Goal: Find specific page/section: Find specific page/section

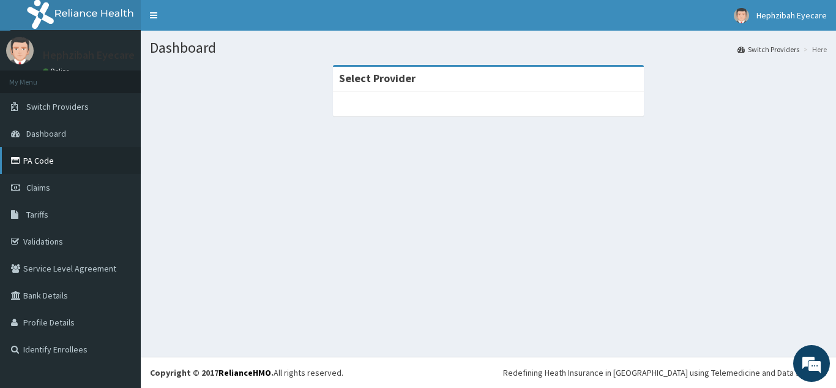
click at [64, 157] on link "PA Code" at bounding box center [70, 160] width 141 height 27
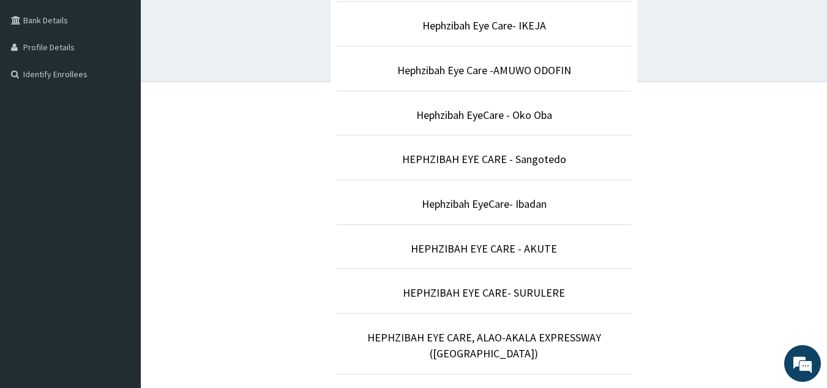
scroll to position [277, 0]
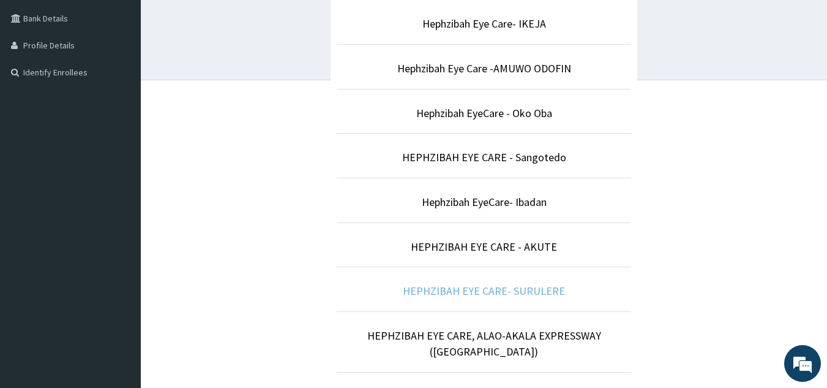
click at [516, 292] on link "HEPHZIBAH EYE CARE- SURULERE" at bounding box center [484, 290] width 162 height 14
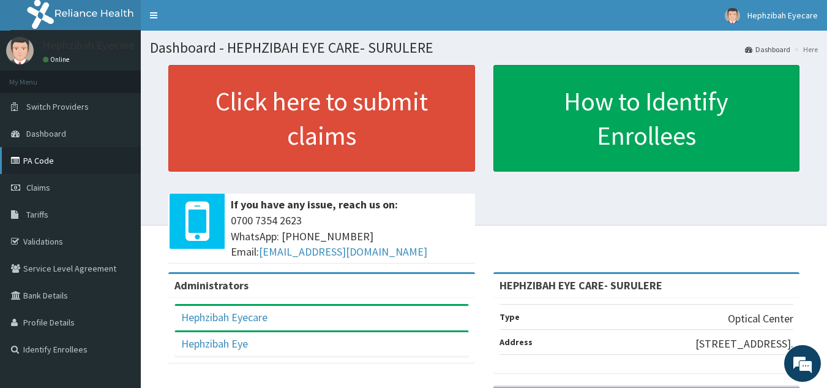
click at [70, 165] on link "PA Code" at bounding box center [70, 160] width 141 height 27
